Goal: Find specific page/section: Find specific page/section

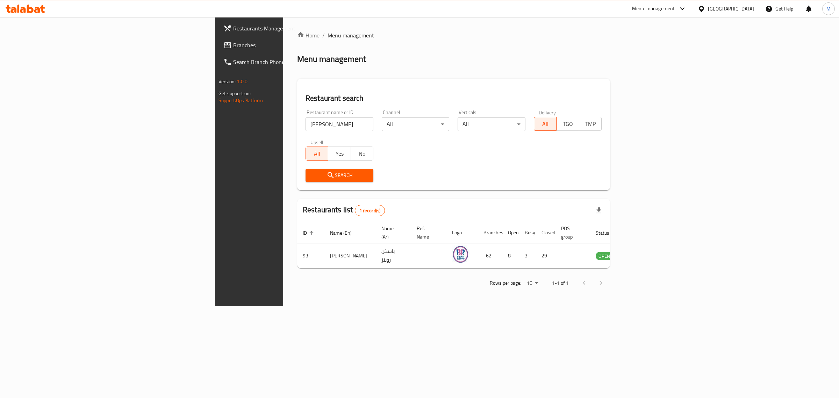
click at [306, 126] on input "Baskin Robbins" at bounding box center [340, 124] width 68 height 14
click button "Search" at bounding box center [340, 175] width 68 height 13
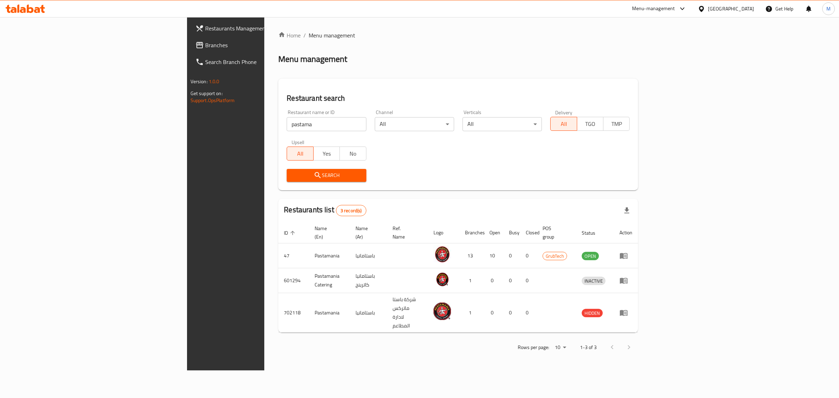
click at [287, 121] on input "pastama" at bounding box center [326, 124] width 79 height 14
type input "chicken tikka"
click button "Search" at bounding box center [326, 175] width 79 height 13
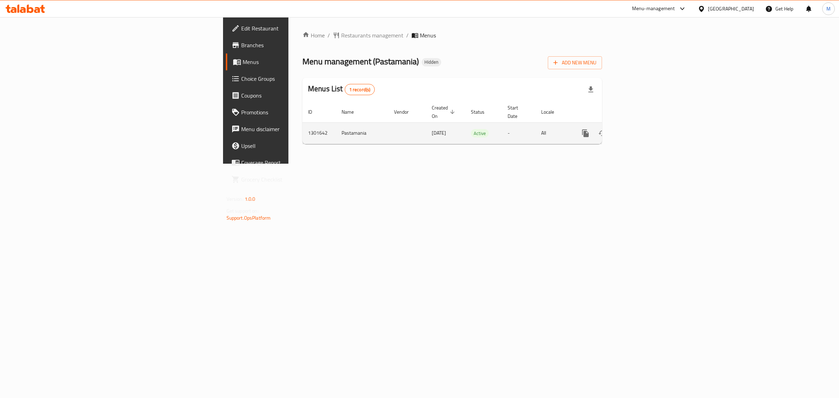
click at [303, 123] on td "1301642" at bounding box center [320, 132] width 34 height 21
copy td "1301642"
click at [289, 164] on div "Home / Restaurants management / Menus Menu management ( Pastamania ) Hidden Add…" at bounding box center [453, 90] width 328 height 147
click at [241, 46] on span "Branches" at bounding box center [299, 45] width 116 height 8
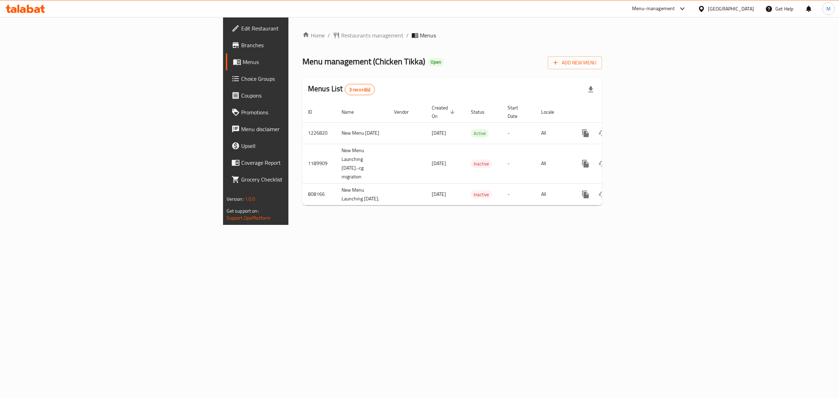
click at [297, 225] on div "Home / Restaurants management / Menus Menu management ( Chicken Tikka ) Open Ad…" at bounding box center [453, 121] width 328 height 208
click at [241, 48] on span "Branches" at bounding box center [299, 45] width 116 height 8
